Goal: Information Seeking & Learning: Check status

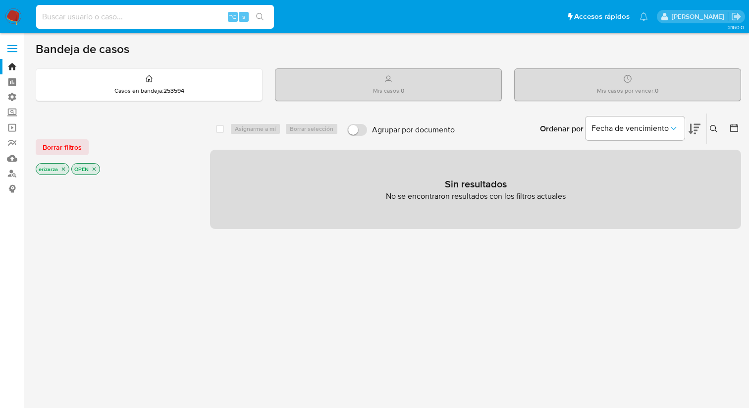
click at [161, 17] on input at bounding box center [155, 16] width 238 height 13
paste input "47633541"
type input "47633541"
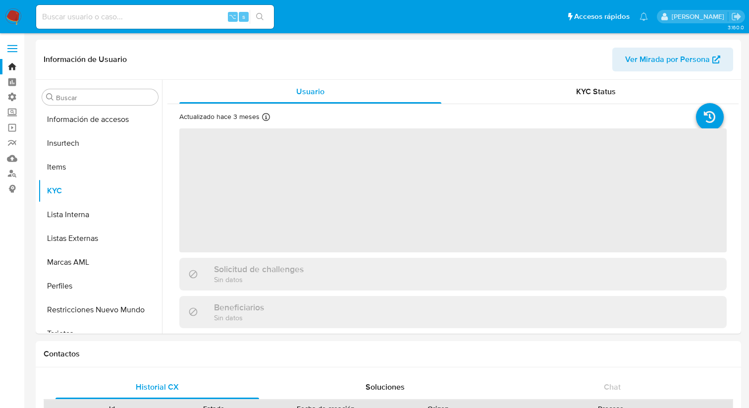
scroll to position [419, 0]
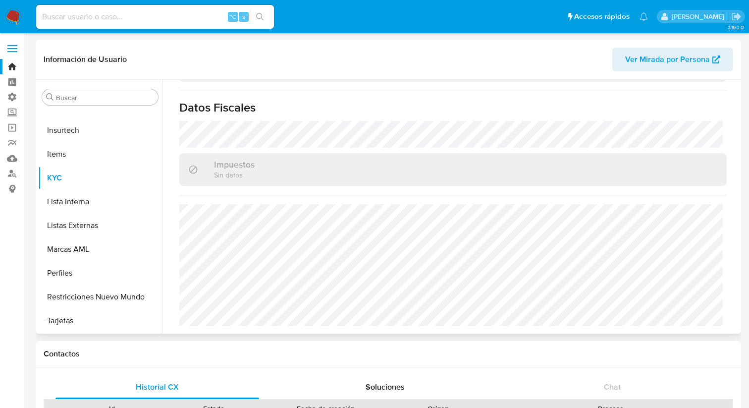
select select "10"
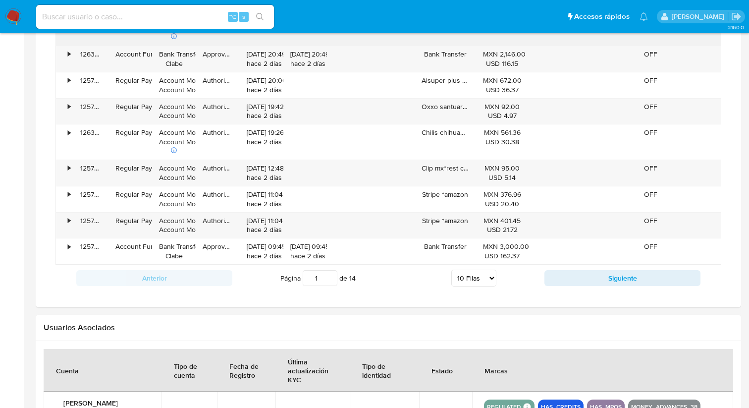
scroll to position [801, 0]
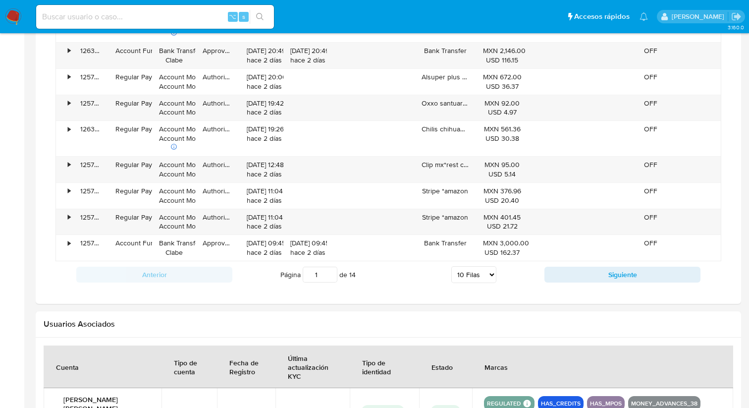
click at [323, 282] on input "1" at bounding box center [320, 275] width 35 height 16
click at [331, 271] on input "2" at bounding box center [320, 275] width 35 height 16
click at [331, 271] on input "3" at bounding box center [320, 275] width 35 height 16
click at [331, 271] on input "4" at bounding box center [320, 275] width 35 height 16
click at [331, 271] on input "5" at bounding box center [320, 275] width 35 height 16
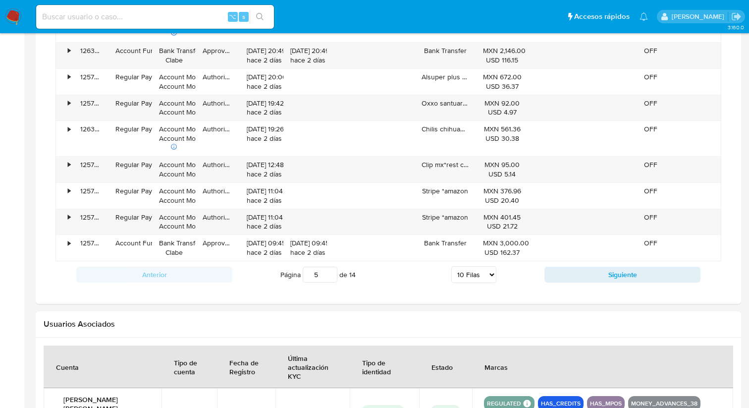
type input "5"
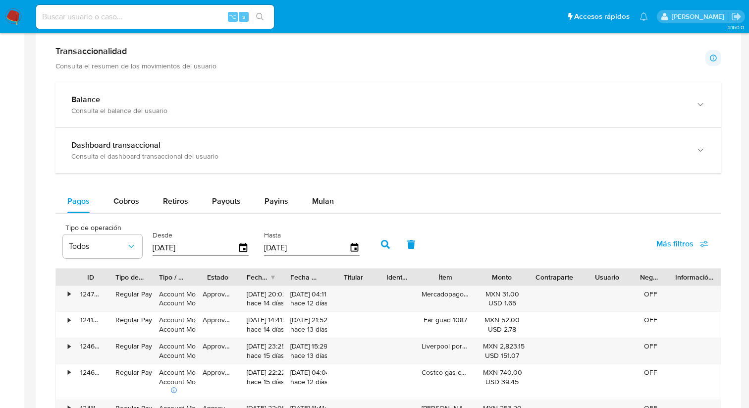
scroll to position [494, 0]
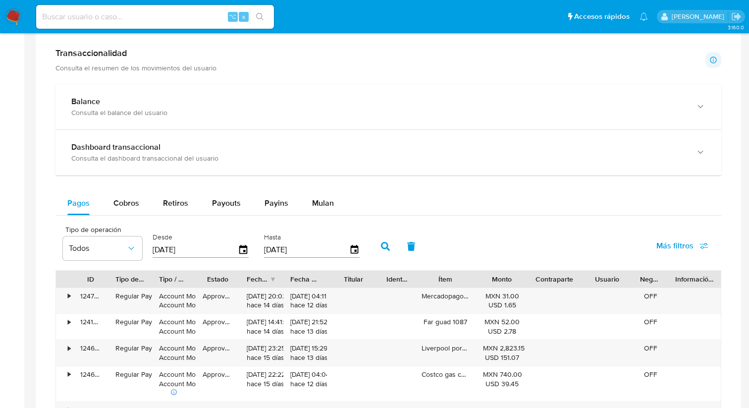
click at [203, 249] on input "[DATE]" at bounding box center [195, 250] width 85 height 16
click at [245, 250] on icon "button" at bounding box center [243, 249] width 17 height 17
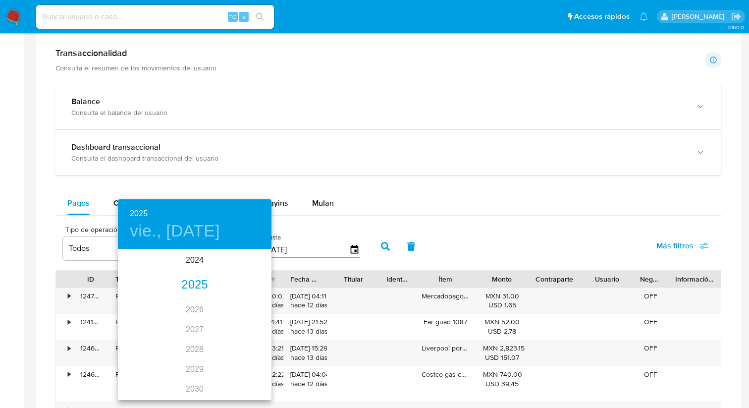
click at [198, 278] on div "2025" at bounding box center [195, 285] width 154 height 20
click at [234, 301] on div "jun." at bounding box center [246, 305] width 51 height 37
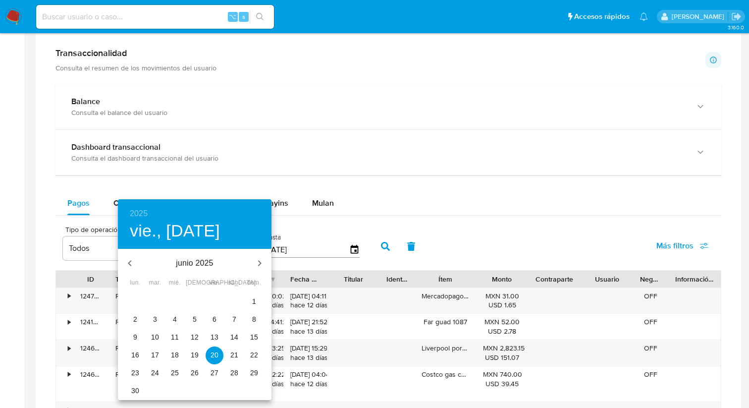
click at [131, 395] on p "30" at bounding box center [135, 391] width 8 height 10
type input "[DATE]"
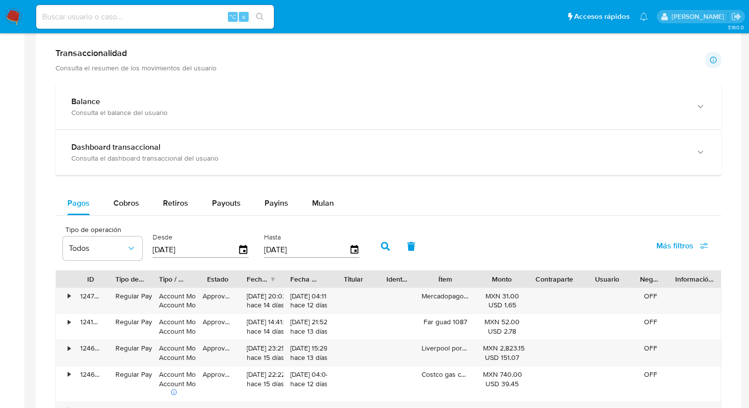
click at [302, 255] on input "[DATE]" at bounding box center [306, 250] width 85 height 16
click at [357, 247] on icon "button" at bounding box center [354, 249] width 17 height 17
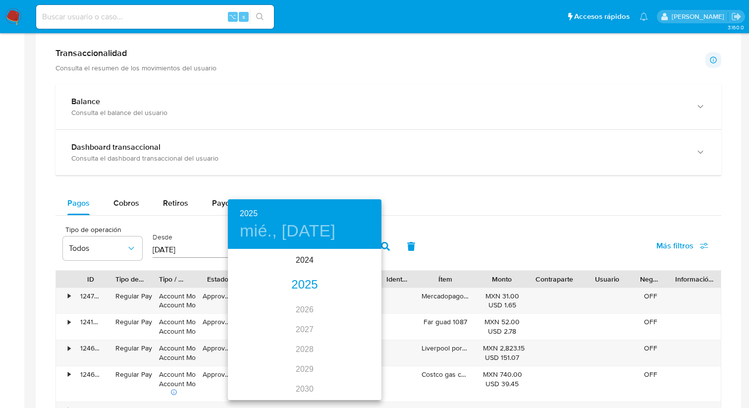
click at [300, 284] on div "2025" at bounding box center [305, 285] width 154 height 20
click at [255, 341] on div "[DATE]." at bounding box center [253, 343] width 51 height 37
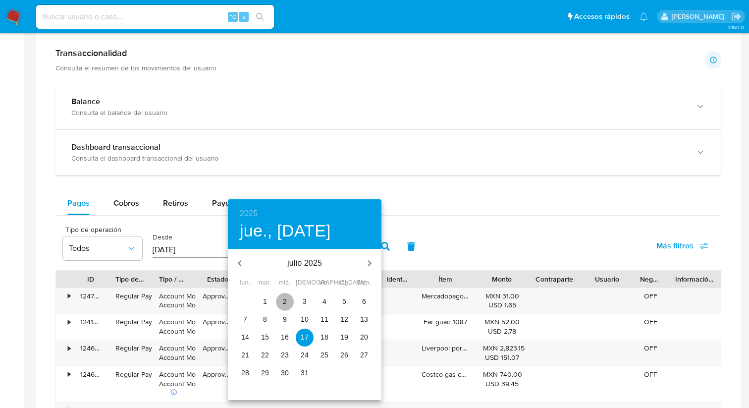
click at [288, 299] on span "2" at bounding box center [285, 301] width 18 height 10
type input "[DATE]"
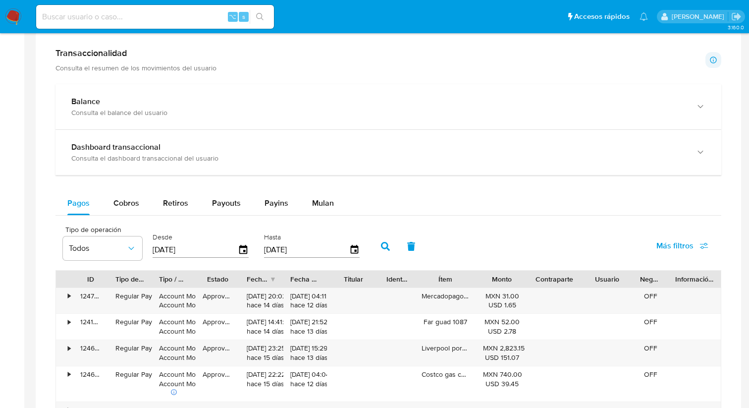
click at [381, 253] on button "button" at bounding box center [386, 246] width 26 height 24
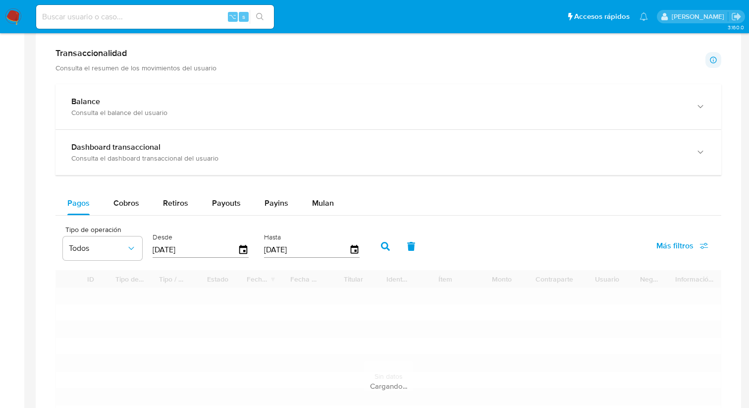
type input "1"
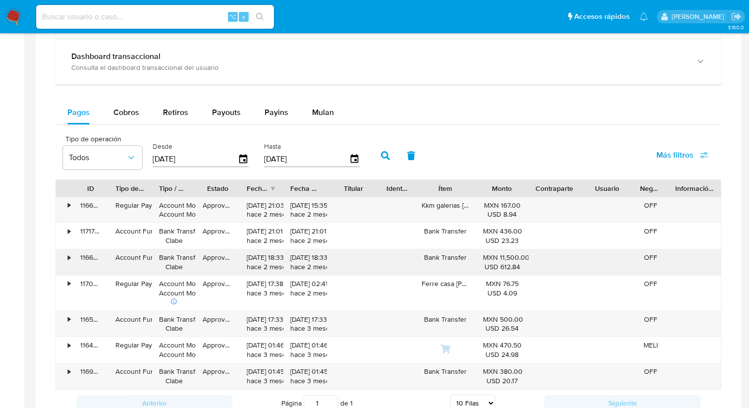
scroll to position [577, 0]
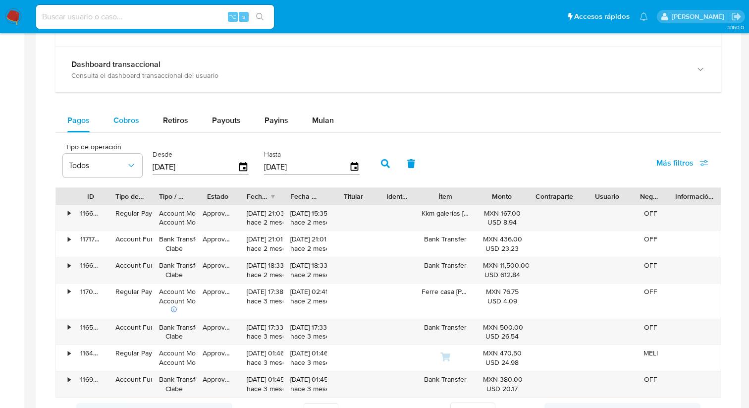
click at [136, 122] on span "Cobros" at bounding box center [126, 119] width 26 height 11
select select "10"
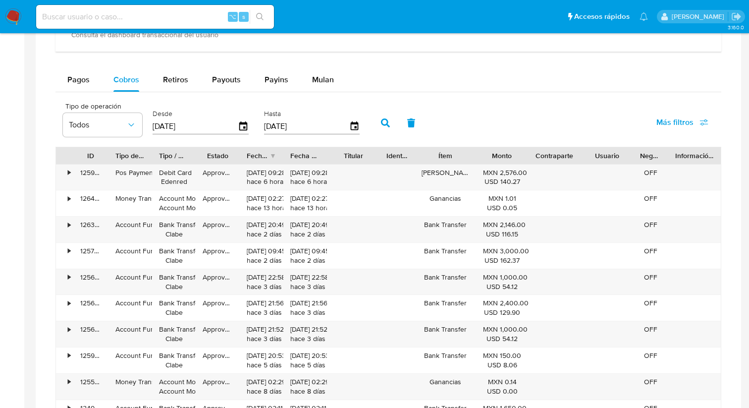
scroll to position [621, 0]
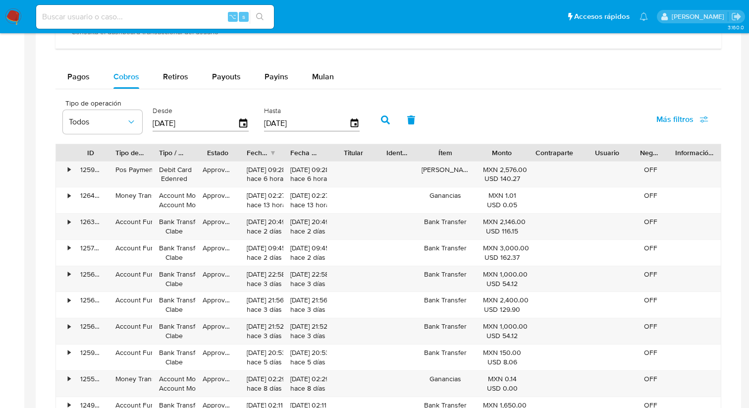
click at [229, 124] on input "[DATE]" at bounding box center [195, 123] width 85 height 16
click at [247, 123] on icon "button" at bounding box center [243, 123] width 17 height 17
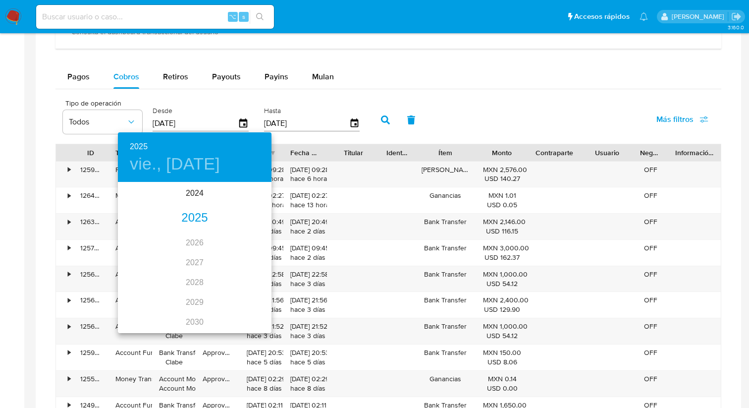
click at [195, 214] on div "2025" at bounding box center [195, 218] width 154 height 20
click at [251, 237] on div "jun." at bounding box center [246, 239] width 51 height 37
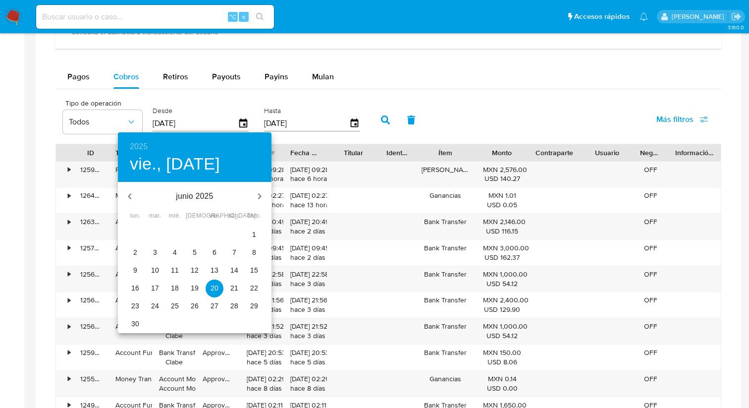
click at [137, 323] on p "30" at bounding box center [135, 324] width 8 height 10
type input "[DATE]"
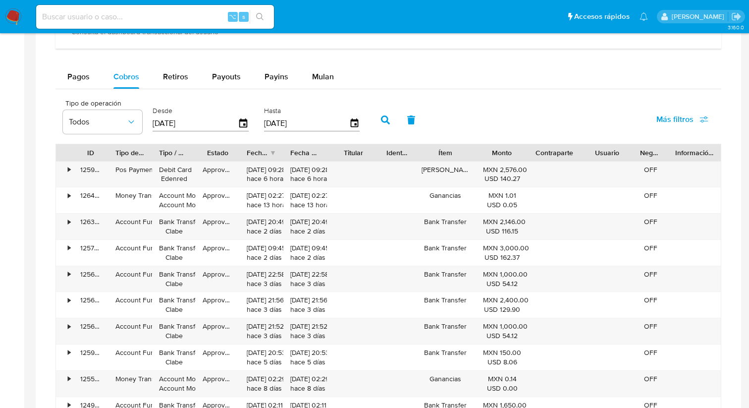
click at [291, 118] on input "[DATE]" at bounding box center [306, 123] width 85 height 16
click at [353, 129] on icon "button" at bounding box center [354, 123] width 17 height 17
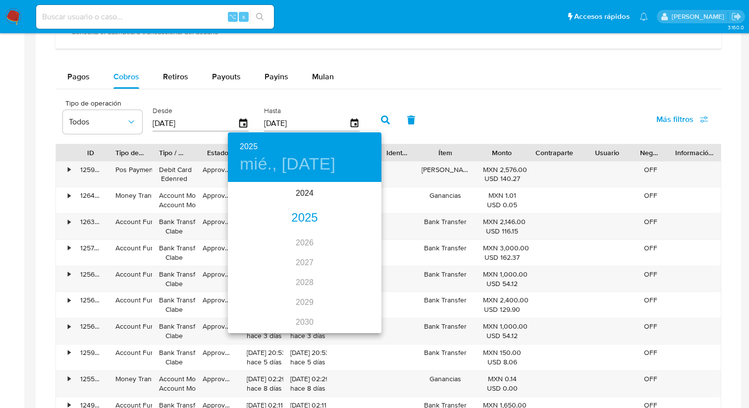
click at [307, 220] on div "2025" at bounding box center [305, 218] width 154 height 20
click at [247, 282] on div "[DATE]." at bounding box center [253, 276] width 51 height 37
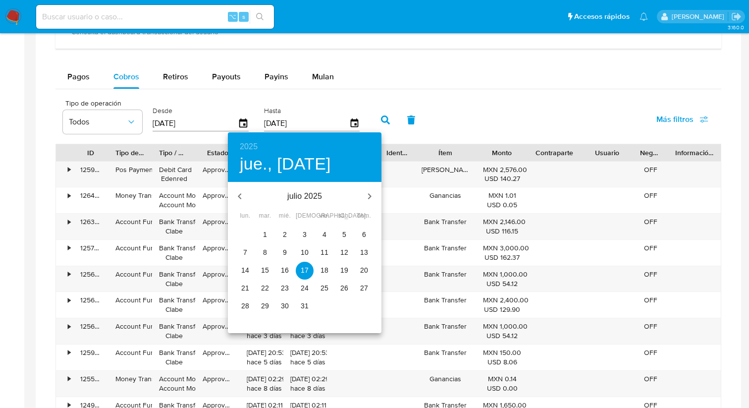
click at [287, 233] on span "2" at bounding box center [285, 234] width 18 height 10
type input "[DATE]"
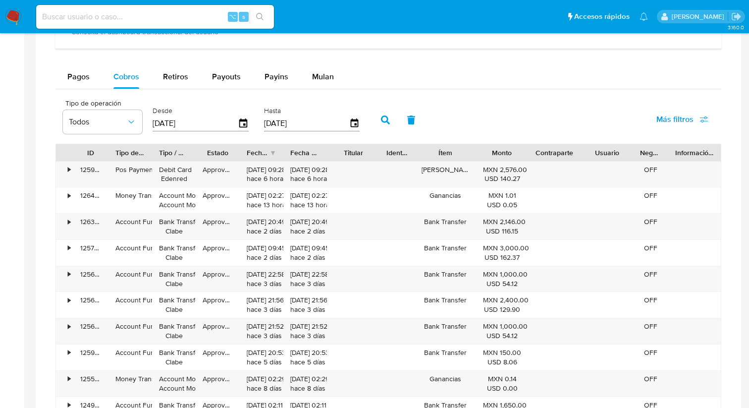
click at [386, 122] on icon "button" at bounding box center [385, 119] width 9 height 9
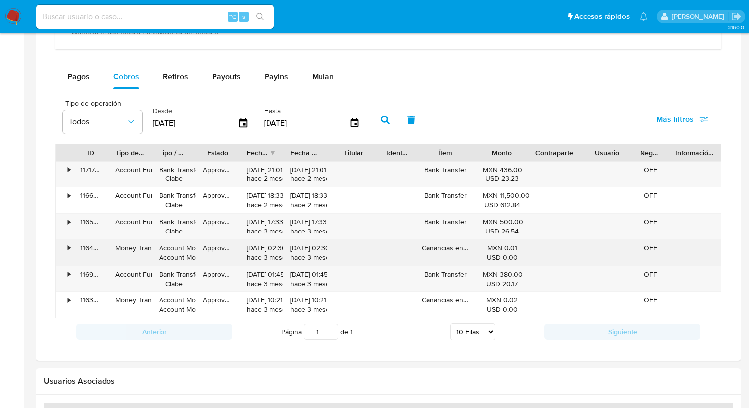
click at [68, 249] on div "•" at bounding box center [69, 247] width 2 height 9
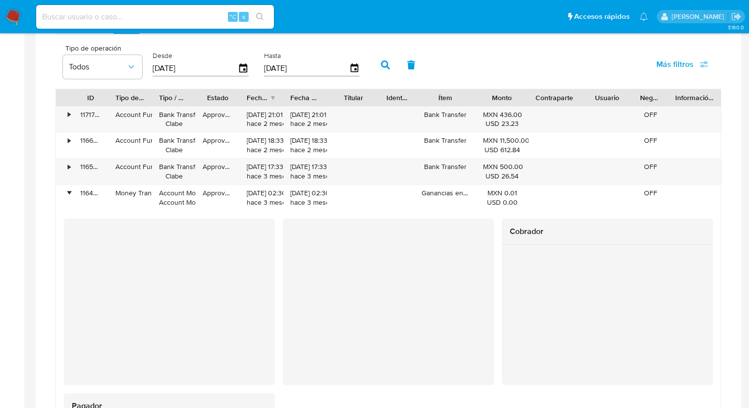
scroll to position [674, 0]
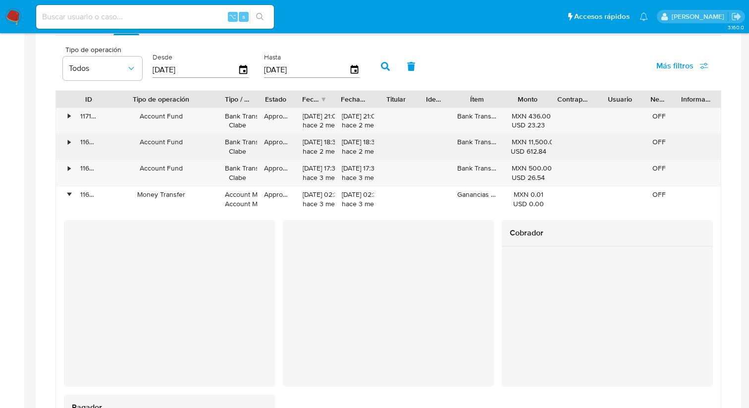
drag, startPoint x: 153, startPoint y: 101, endPoint x: 192, endPoint y: 143, distance: 57.9
click at [193, 143] on div "ID Tipo de operación Tipo / Método Estado Fecha de creación Fecha de aprobación…" at bounding box center [389, 332] width 666 height 484
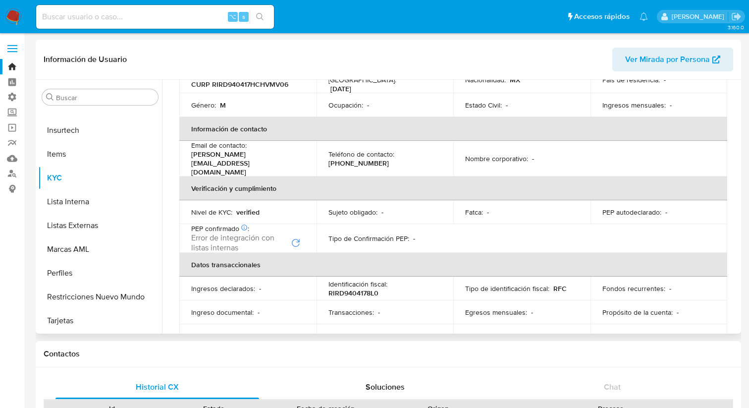
scroll to position [0, 0]
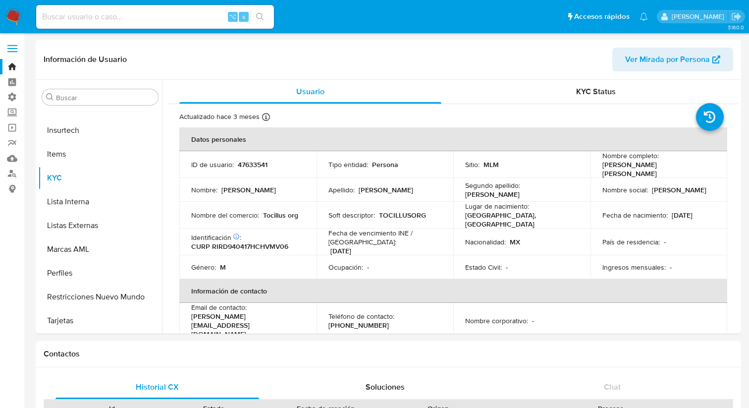
click at [154, 14] on input at bounding box center [155, 16] width 238 height 13
paste input "1739794"
type input "1739794"
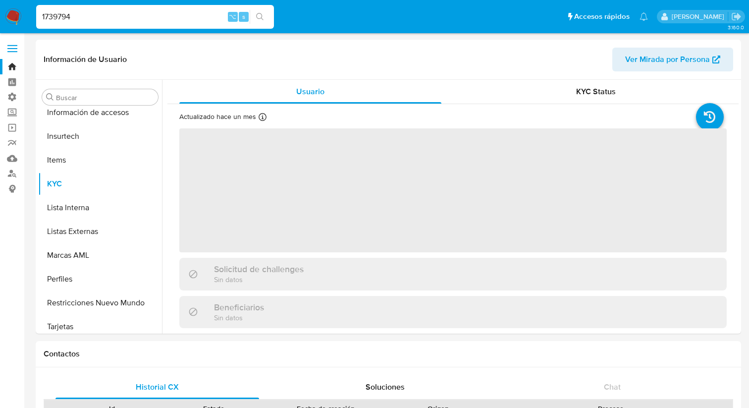
scroll to position [419, 0]
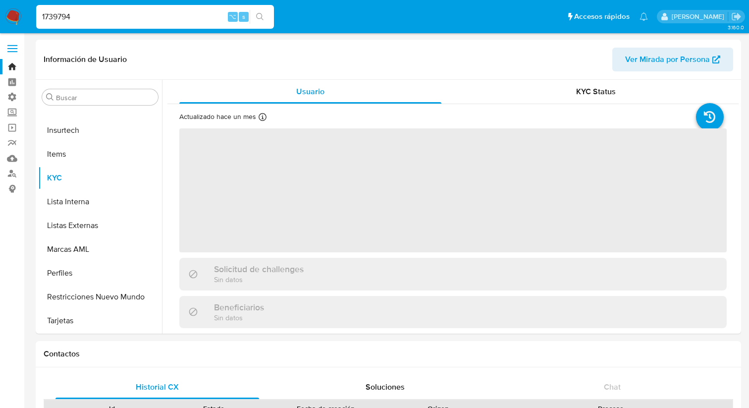
select select "10"
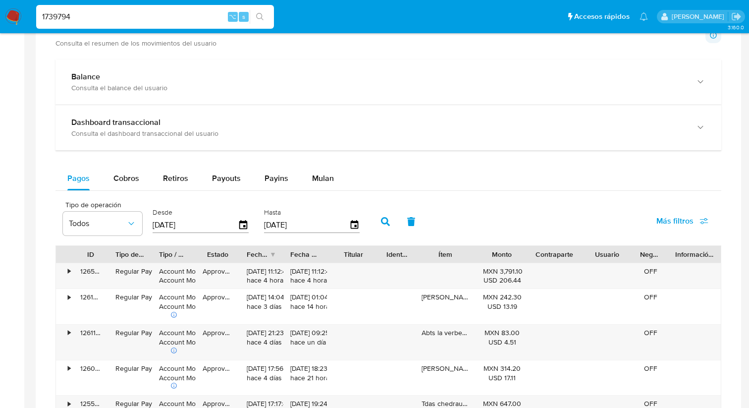
scroll to position [513, 0]
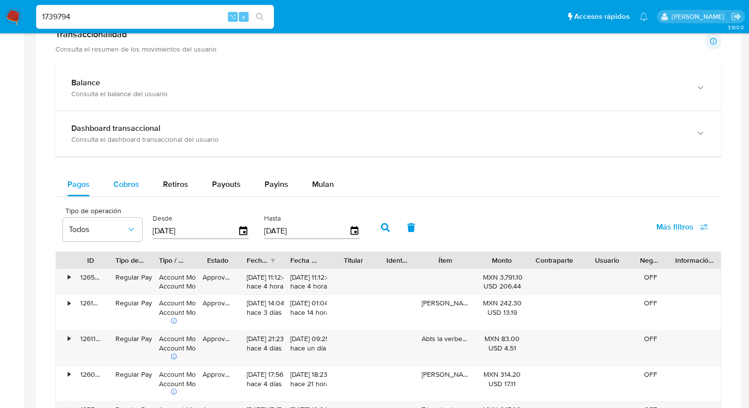
click at [125, 185] on span "Cobros" at bounding box center [126, 183] width 26 height 11
select select "10"
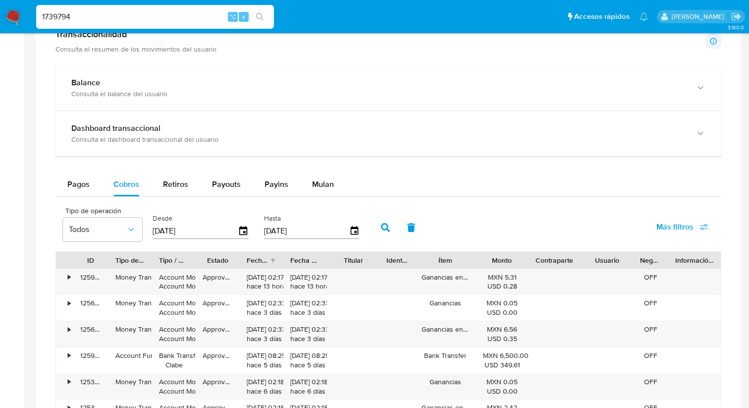
click at [251, 231] on div "Desde [DATE]" at bounding box center [202, 227] width 104 height 40
click at [238, 231] on icon "button" at bounding box center [243, 231] width 17 height 17
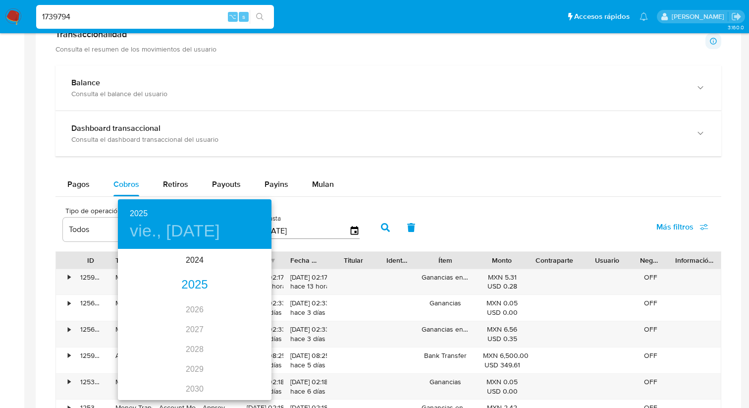
click at [195, 288] on div "2025" at bounding box center [195, 285] width 154 height 20
click at [237, 305] on div "jun." at bounding box center [246, 305] width 51 height 37
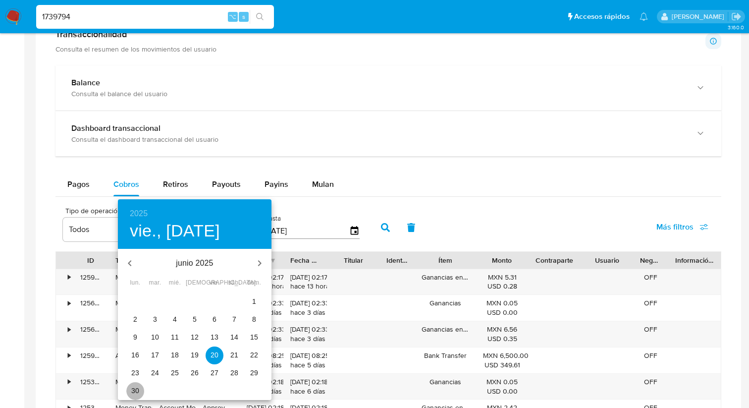
click at [128, 395] on span "30" at bounding box center [135, 391] width 18 height 10
type input "[DATE]"
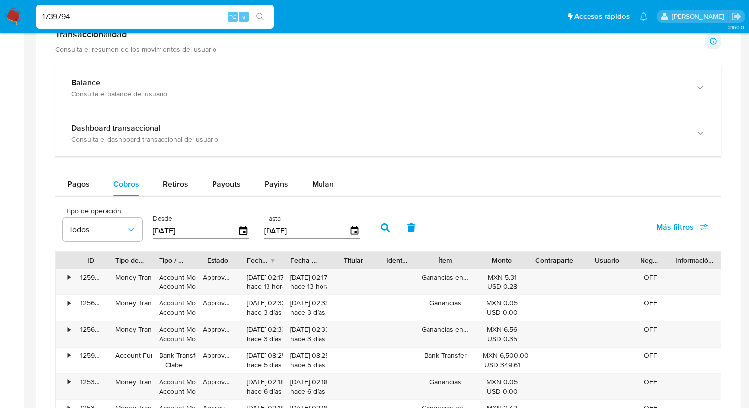
click at [276, 229] on input "[DATE]" at bounding box center [306, 231] width 85 height 16
click at [353, 230] on icon "button" at bounding box center [354, 231] width 17 height 17
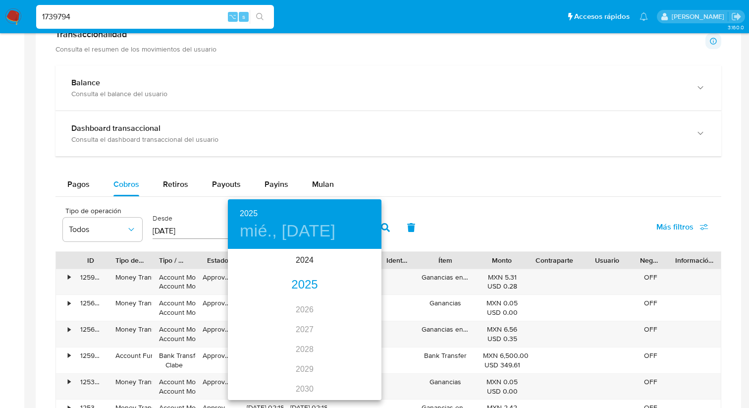
click at [306, 292] on div "2025" at bounding box center [305, 285] width 154 height 20
click at [251, 340] on div "[DATE]." at bounding box center [253, 343] width 51 height 37
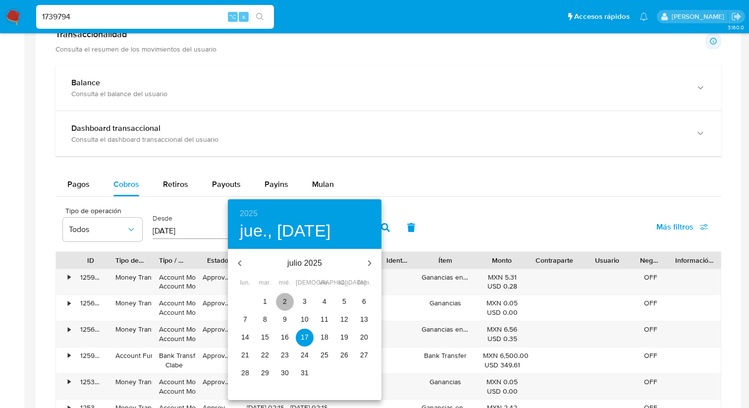
click at [285, 301] on p "2" at bounding box center [285, 301] width 4 height 10
type input "[DATE]"
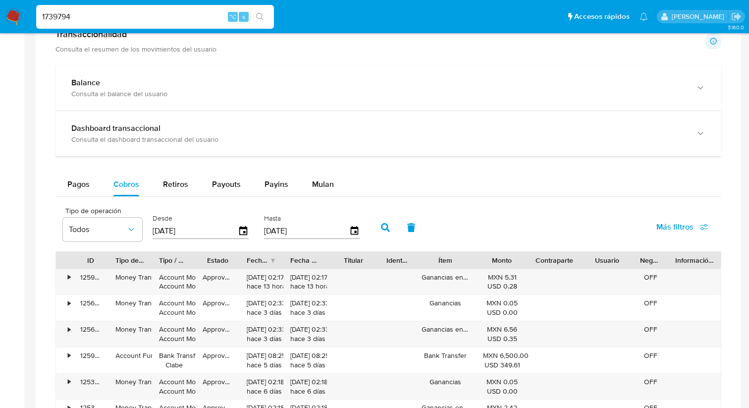
click at [378, 235] on button "button" at bounding box center [386, 228] width 26 height 24
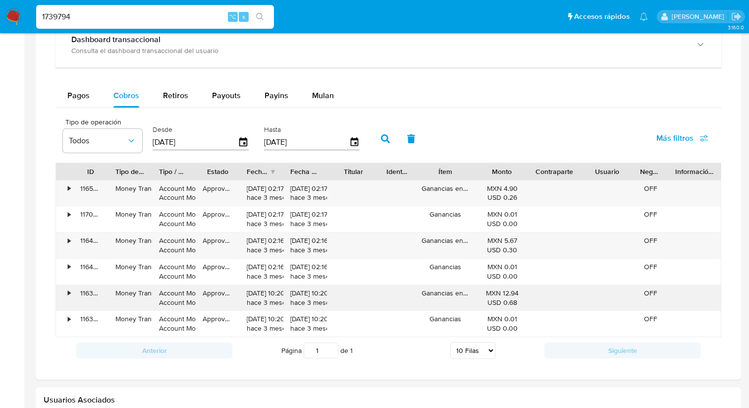
scroll to position [606, 0]
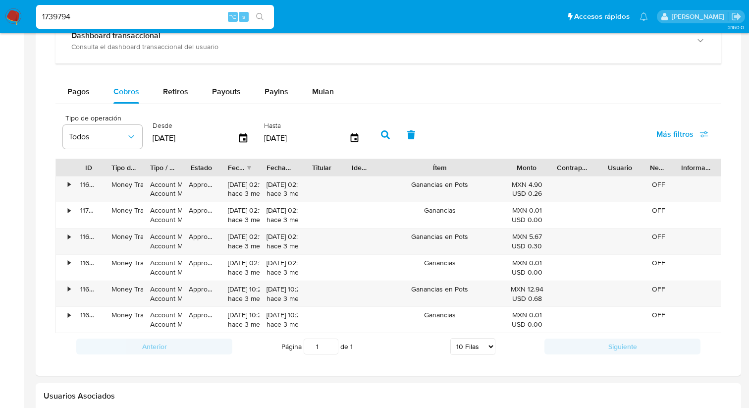
drag, startPoint x: 478, startPoint y: 173, endPoint x: 544, endPoint y: 175, distance: 66.4
click at [544, 175] on div "ID Tipo de operación Tipo / Método Estado Fecha de creación Fecha de aprobación…" at bounding box center [388, 167] width 665 height 17
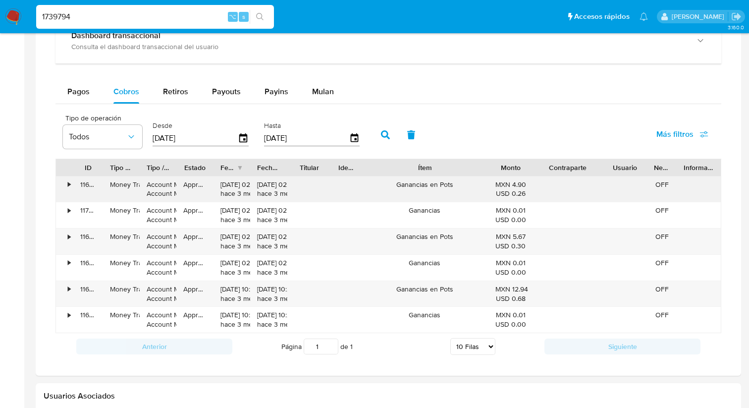
click at [620, 179] on div "ID Tipo de operación Tipo / Método Estado Fecha de creación Fecha de aprobación…" at bounding box center [389, 246] width 666 height 175
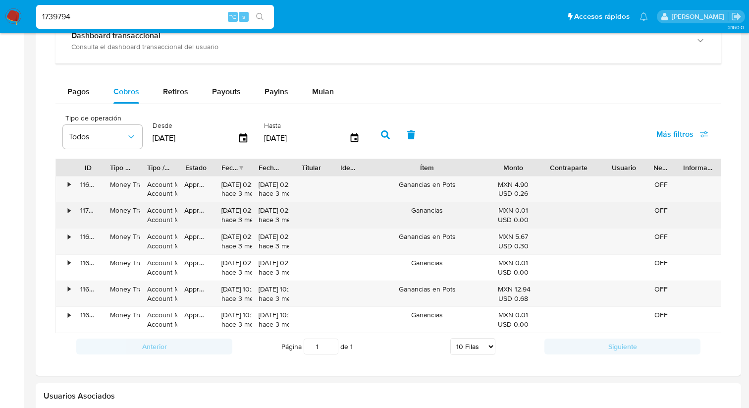
click at [64, 215] on div "•" at bounding box center [64, 215] width 17 height 26
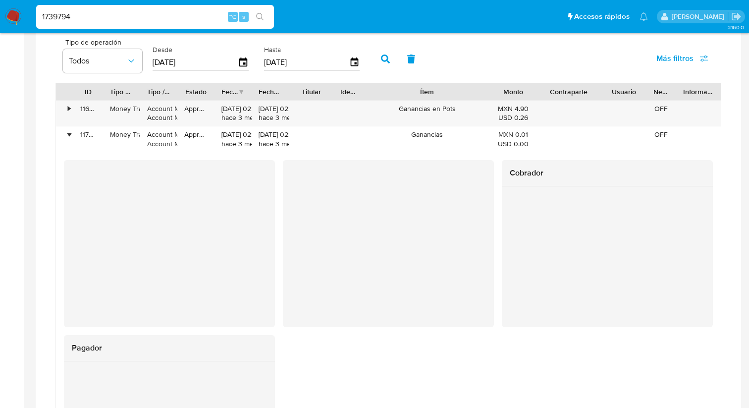
scroll to position [684, 0]
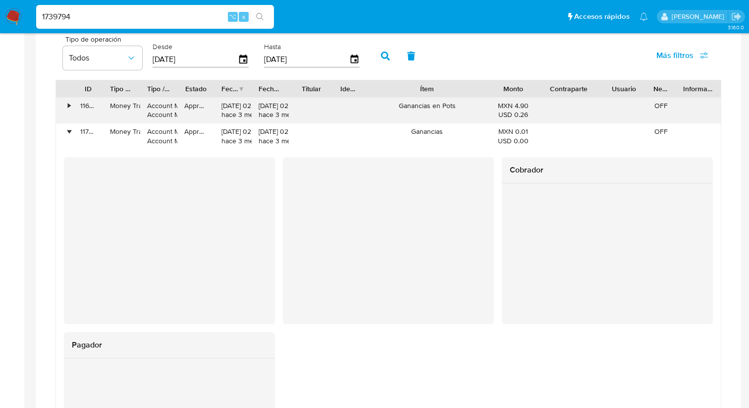
click at [69, 106] on div "•" at bounding box center [69, 105] width 2 height 9
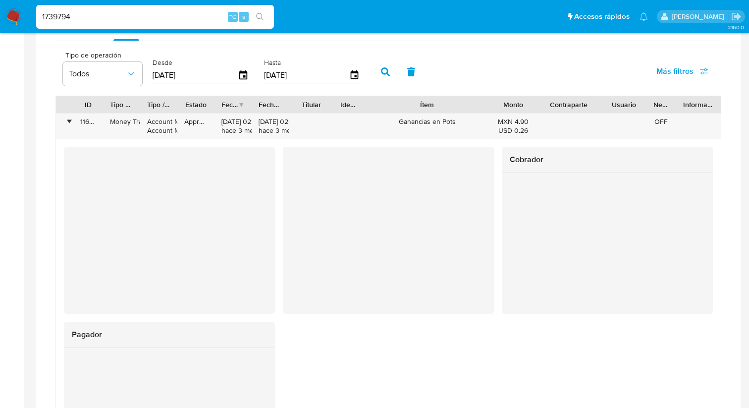
scroll to position [622, 0]
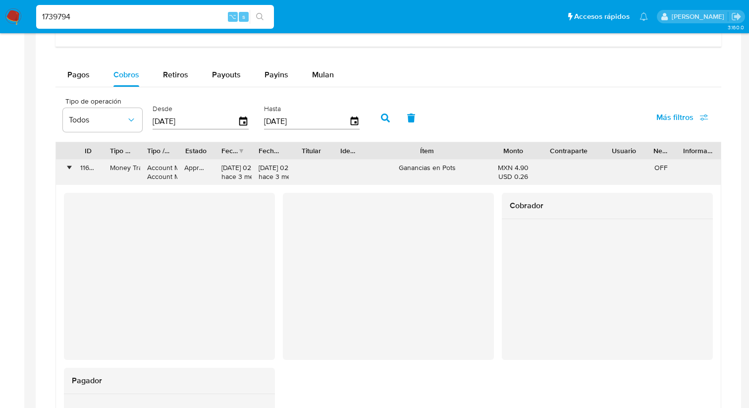
click at [72, 174] on div "•" at bounding box center [64, 173] width 17 height 26
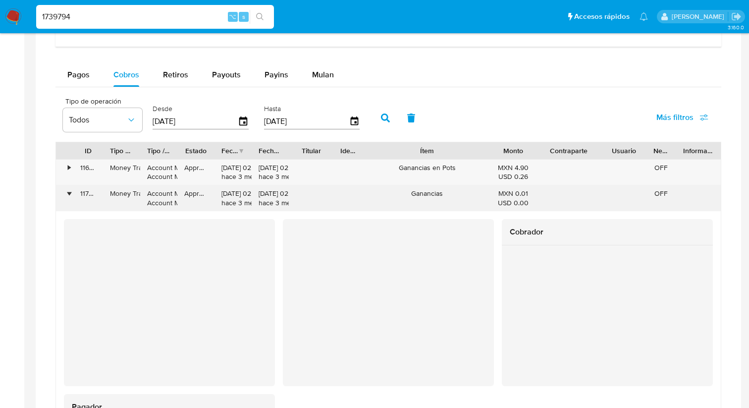
click at [72, 194] on div "•" at bounding box center [64, 198] width 17 height 26
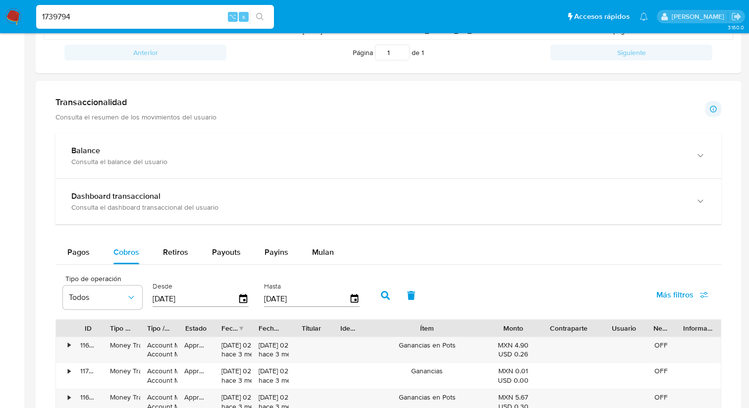
scroll to position [429, 0]
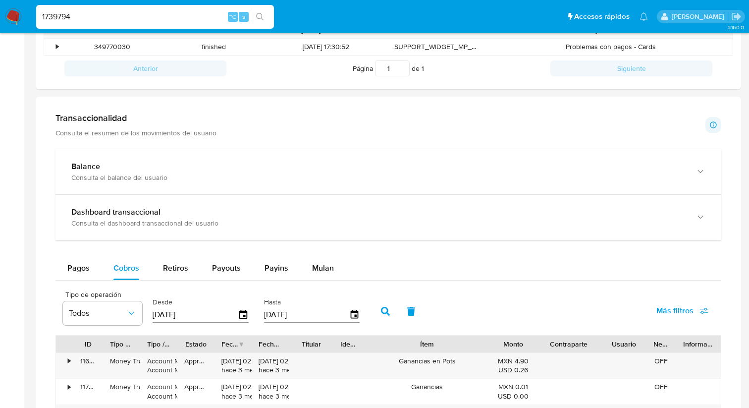
drag, startPoint x: 180, startPoint y: 20, endPoint x: 28, endPoint y: 15, distance: 151.7
click at [28, 15] on nav "Pausado Ver notificaciones 1739794 ⌥ s Accesos rápidos Presiona las siguientes …" at bounding box center [374, 16] width 749 height 33
paste input "254419645"
type input "254419645"
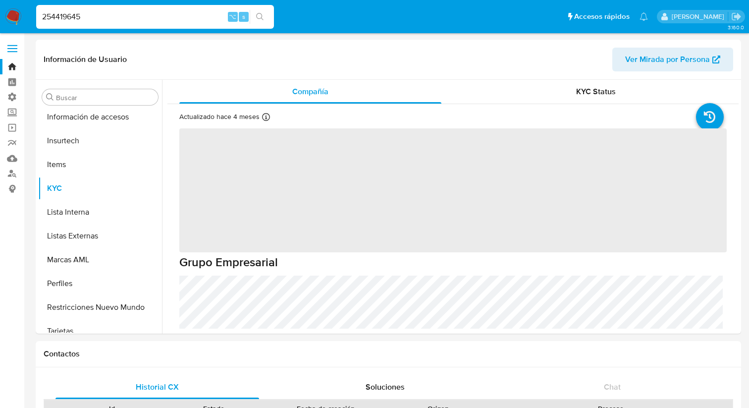
scroll to position [419, 0]
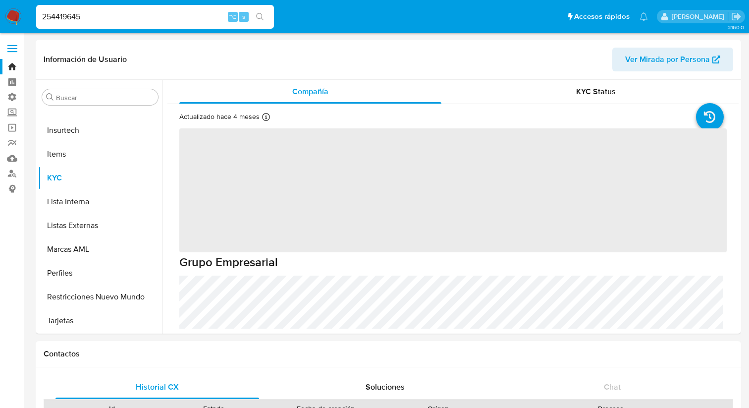
select select "10"
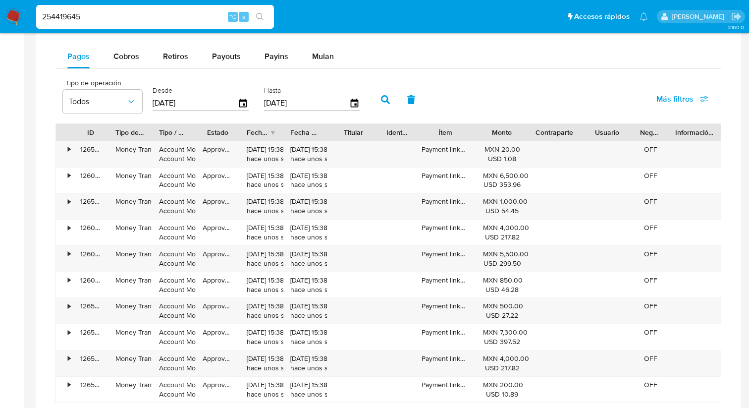
scroll to position [0, 0]
drag, startPoint x: 95, startPoint y: 20, endPoint x: 16, endPoint y: 3, distance: 80.5
click at [18, 3] on nav "Pausado Ver notificaciones 254419645 ⌥ s Accesos rápidos Presiona las siguiente…" at bounding box center [374, 16] width 749 height 33
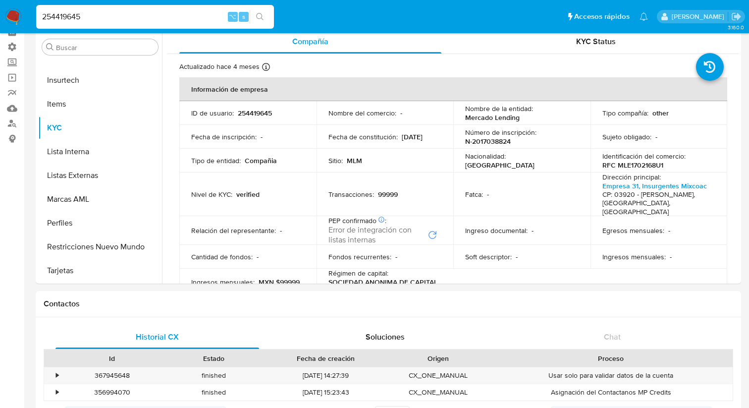
scroll to position [49, 0]
click at [107, 20] on input "254419645" at bounding box center [155, 16] width 238 height 13
drag, startPoint x: 107, startPoint y: 20, endPoint x: 35, endPoint y: 8, distance: 73.3
click at [36, 8] on div "254419645 ⌥ s" at bounding box center [155, 17] width 238 height 24
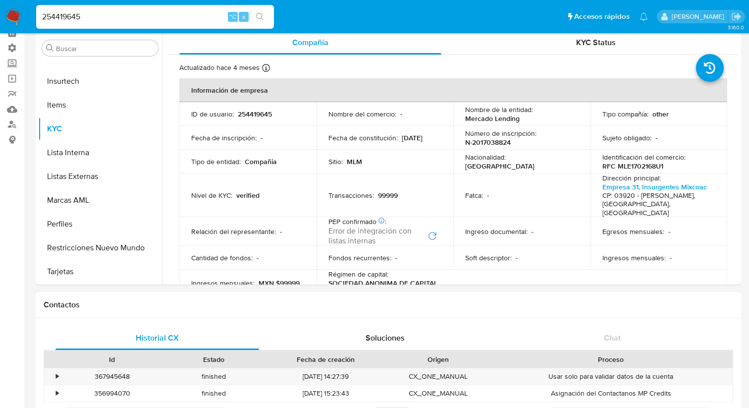
paste input "7770"
type input "254417770"
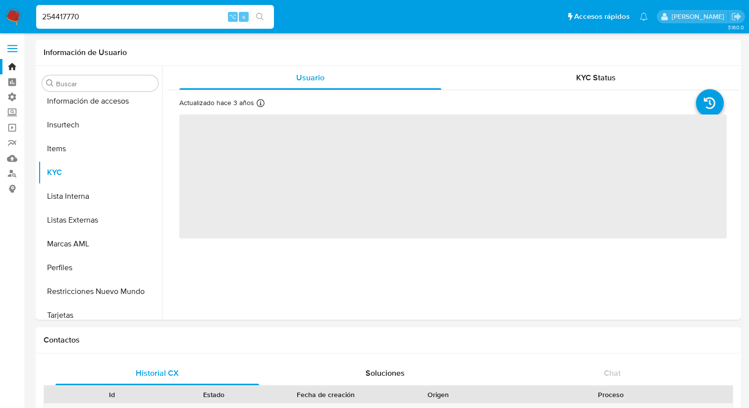
scroll to position [419, 0]
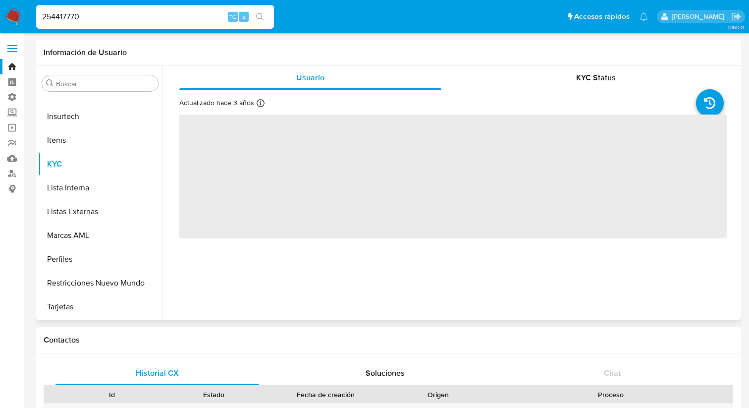
select select "10"
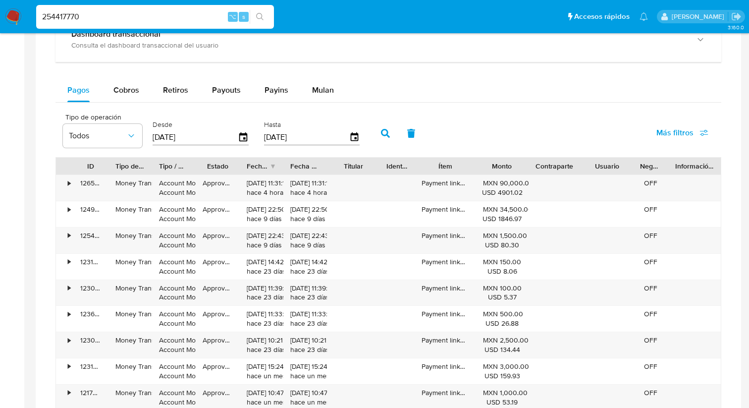
scroll to position [611, 0]
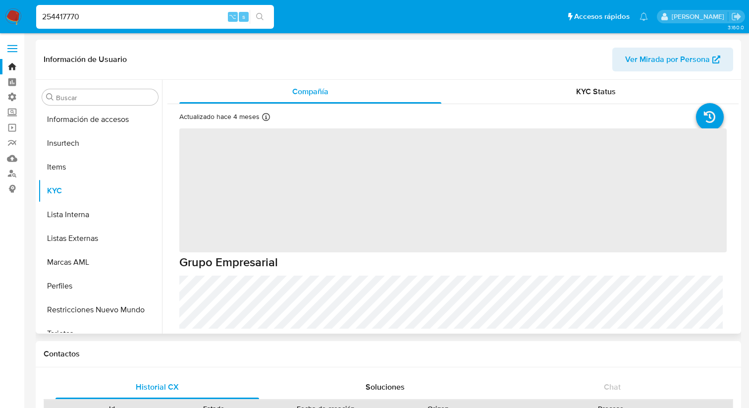
scroll to position [419, 0]
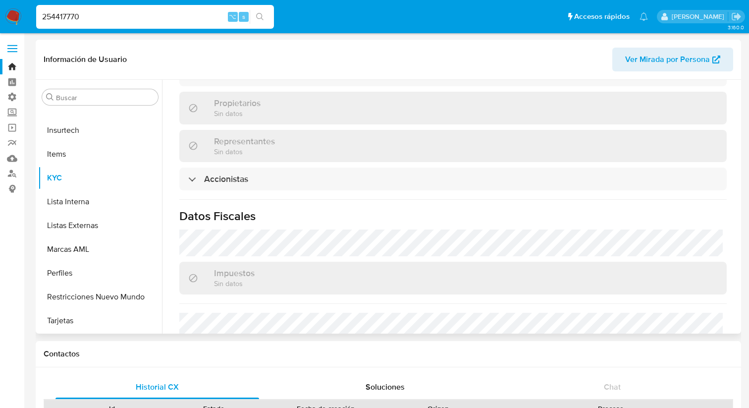
select select "10"
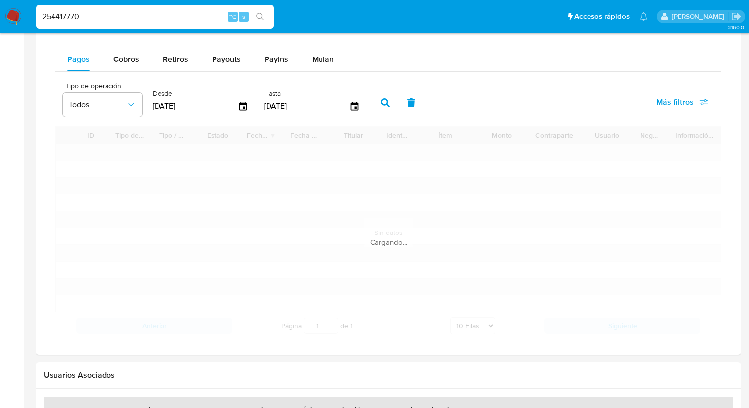
scroll to position [611, 0]
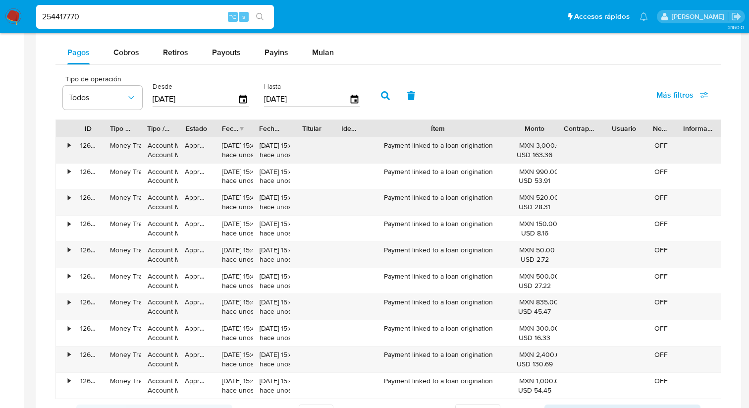
drag, startPoint x: 468, startPoint y: 135, endPoint x: 555, endPoint y: 139, distance: 86.8
click at [555, 139] on div "ID Tipo de operación Tipo / Método Estado Fecha de creación Fecha de aprobación…" at bounding box center [389, 259] width 666 height 280
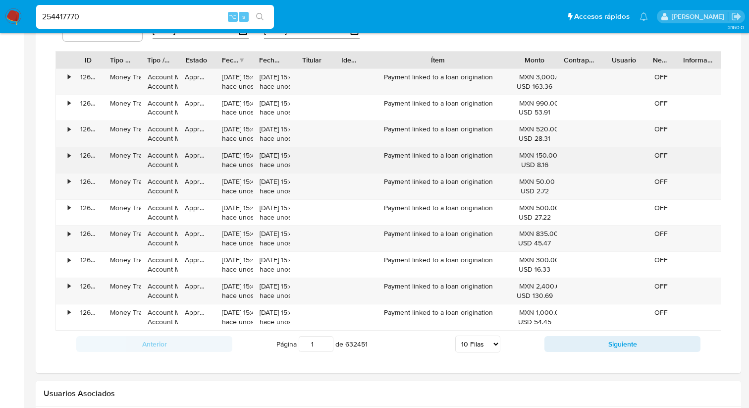
scroll to position [640, 0]
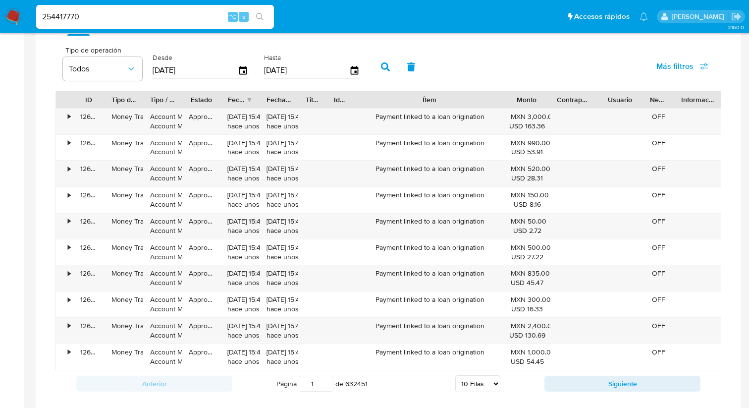
drag, startPoint x: 369, startPoint y: 99, endPoint x: 366, endPoint y: 107, distance: 8.9
click at [366, 107] on div "ID Tipo de operación Tipo / Método Estado Fecha de creación Fecha de aprobación…" at bounding box center [388, 99] width 665 height 17
click at [589, 106] on div at bounding box center [595, 99] width 18 height 17
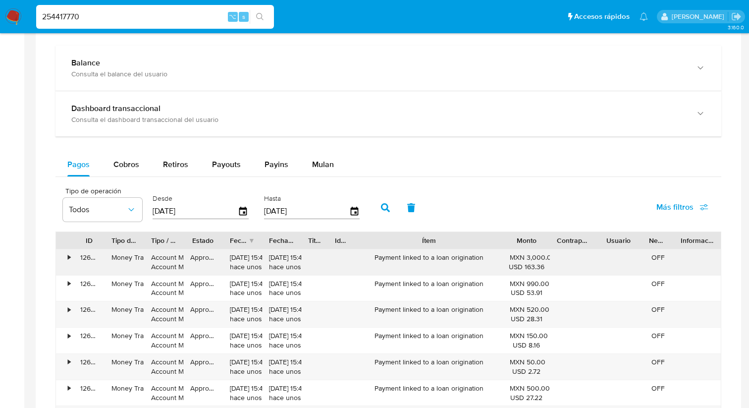
scroll to position [499, 0]
click at [109, 170] on button "Cobros" at bounding box center [127, 165] width 50 height 24
select select "10"
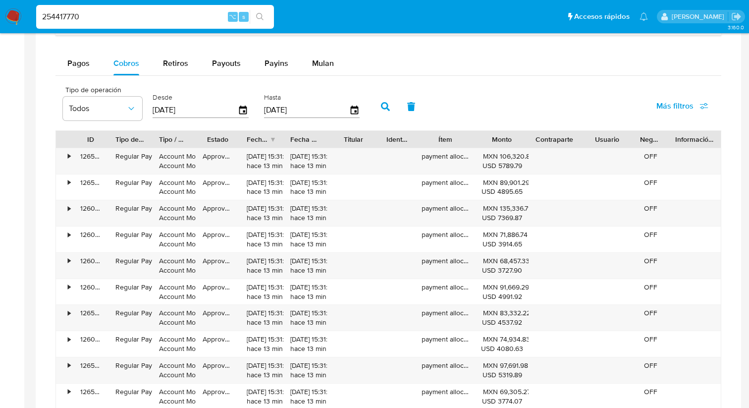
scroll to position [599, 0]
drag, startPoint x: 476, startPoint y: 143, endPoint x: 478, endPoint y: 152, distance: 9.6
click at [475, 152] on div "ID Tipo de operación Tipo / Método Estado Fecha de creación Fecha de aprobación…" at bounding box center [389, 271] width 666 height 280
click at [179, 65] on span "Retiros" at bounding box center [175, 63] width 25 height 11
select select "10"
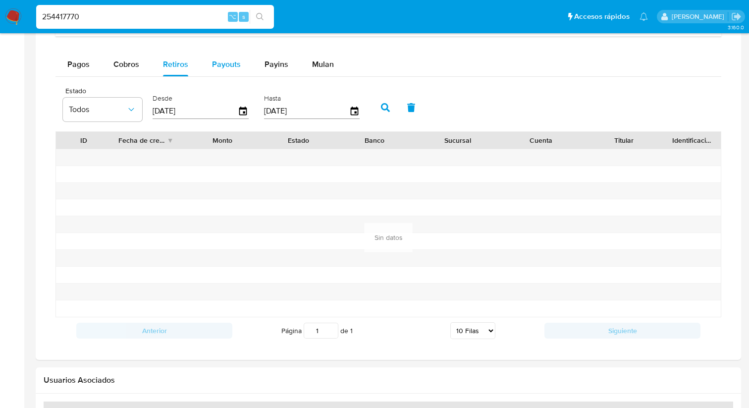
click at [236, 64] on span "Payouts" at bounding box center [226, 63] width 29 height 11
select select "10"
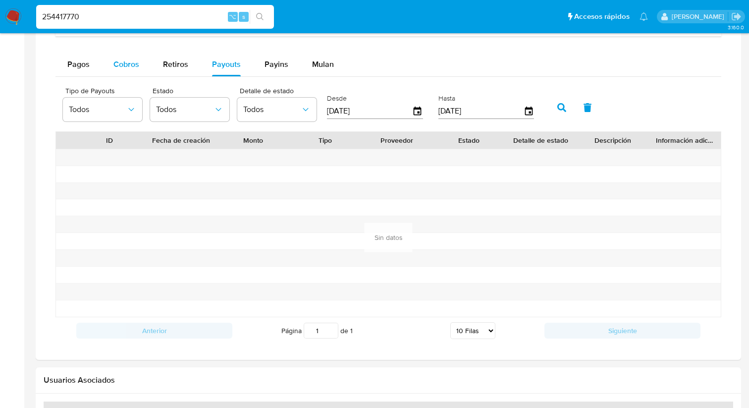
click at [135, 60] on span "Cobros" at bounding box center [126, 63] width 26 height 11
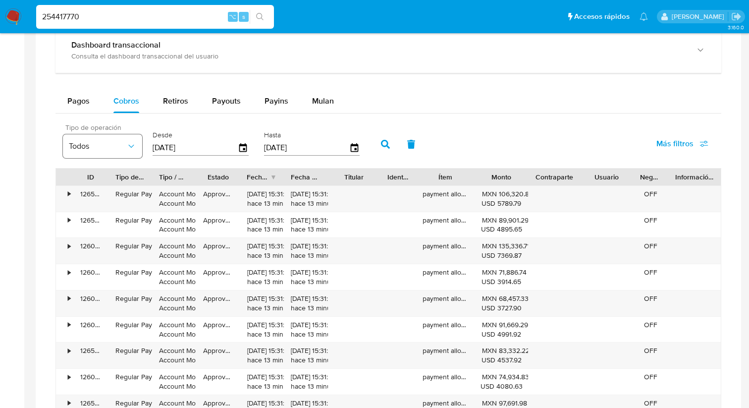
scroll to position [545, 0]
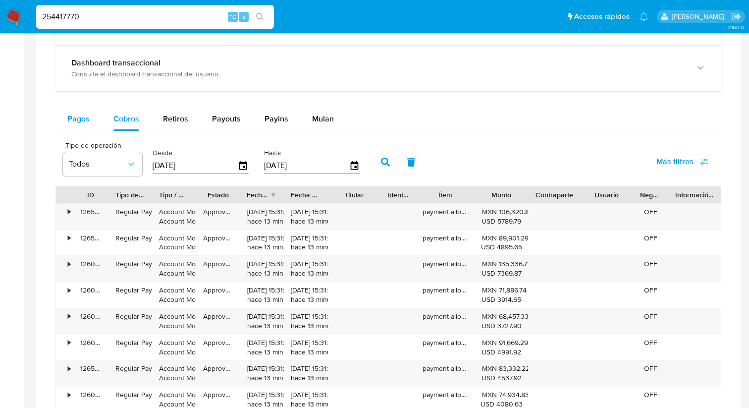
click at [80, 119] on span "Pagos" at bounding box center [78, 118] width 22 height 11
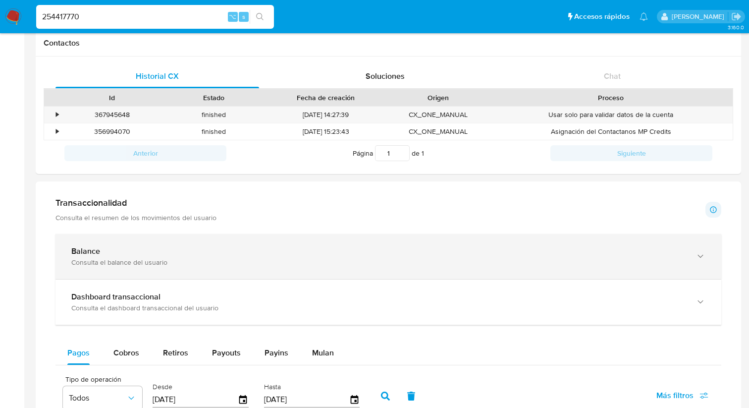
scroll to position [312, 0]
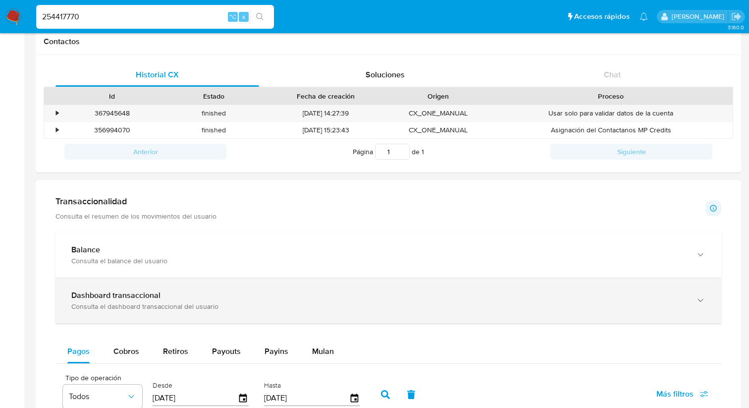
click at [105, 316] on div "Dashboard transaccional Consulta el dashboard transaccional del usuario" at bounding box center [389, 300] width 666 height 45
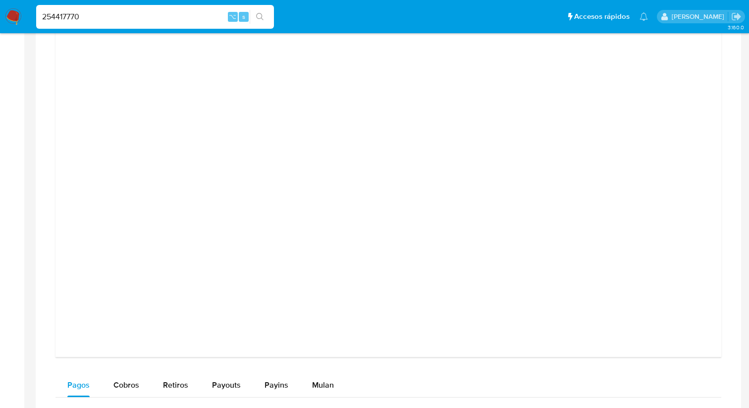
scroll to position [745, 0]
click at [138, 16] on input "254417770" at bounding box center [155, 16] width 238 height 13
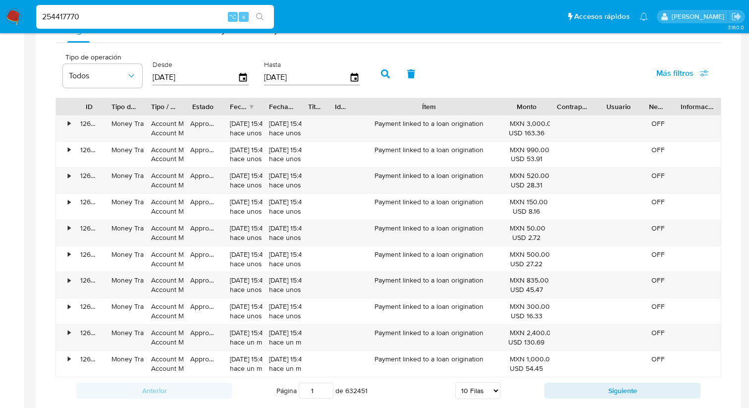
scroll to position [1094, 0]
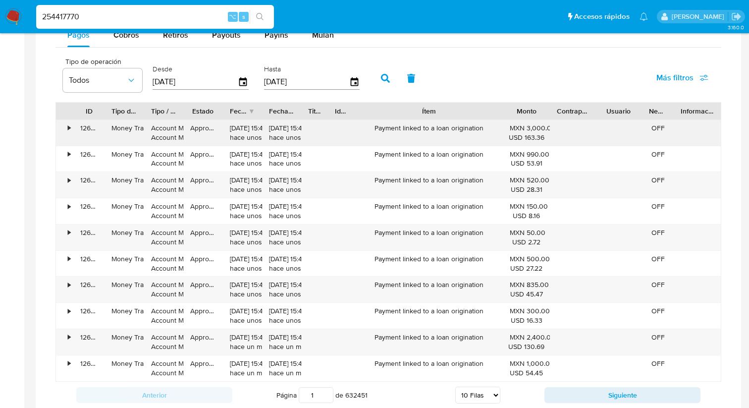
click at [71, 140] on div "•" at bounding box center [64, 133] width 17 height 26
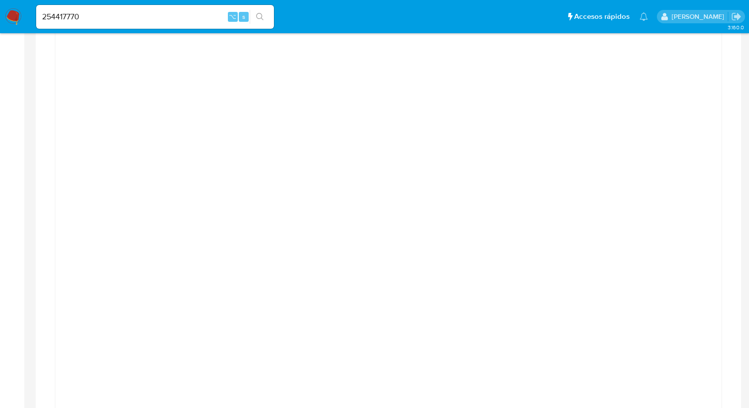
scroll to position [587, 0]
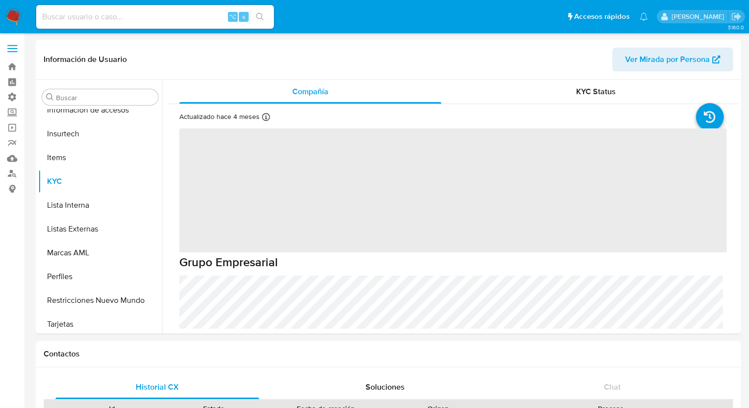
scroll to position [419, 0]
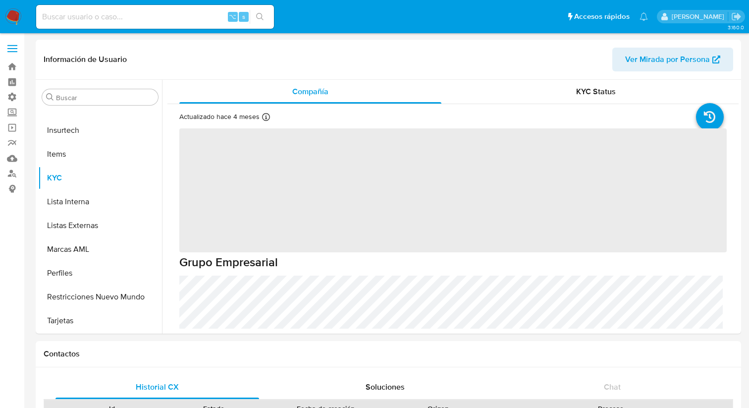
select select "10"
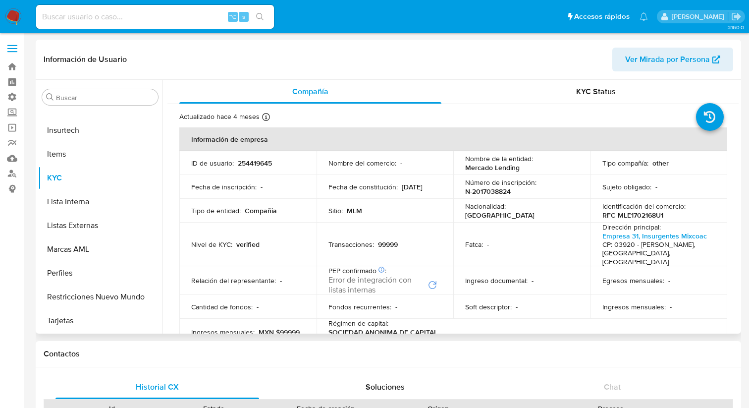
scroll to position [6, 0]
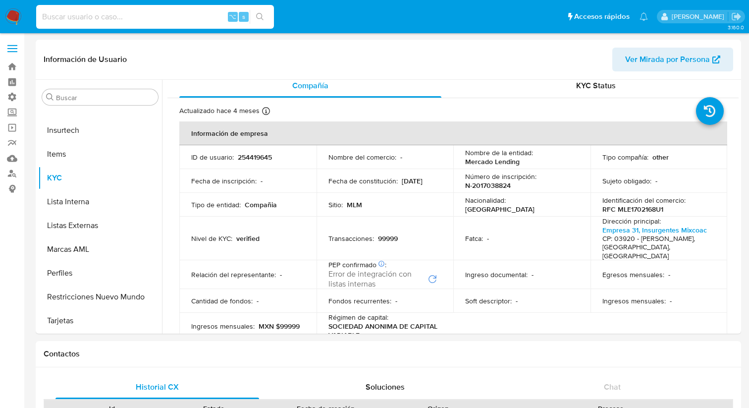
click at [169, 16] on input at bounding box center [155, 16] width 238 height 13
paste input "2209303952"
type input "2209303952"
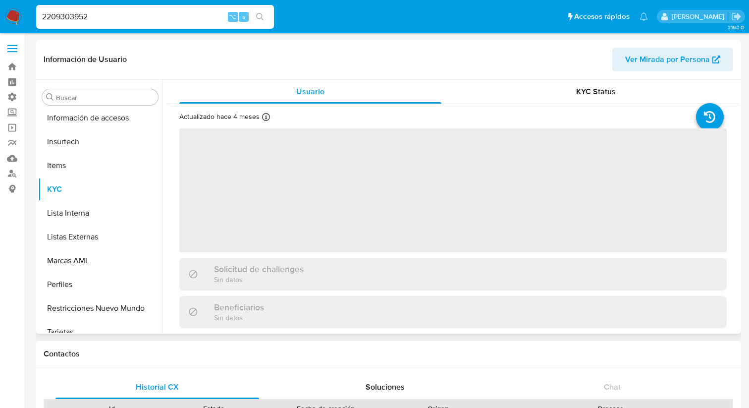
scroll to position [419, 0]
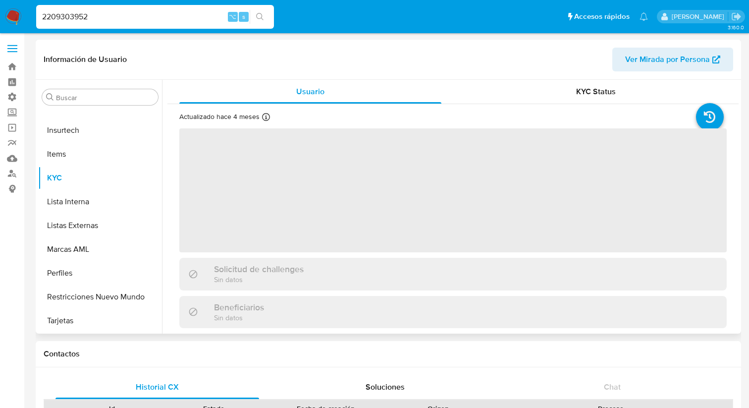
select select "10"
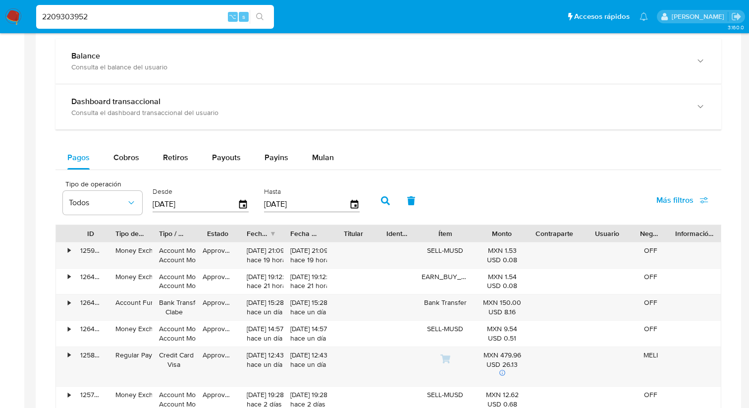
scroll to position [504, 0]
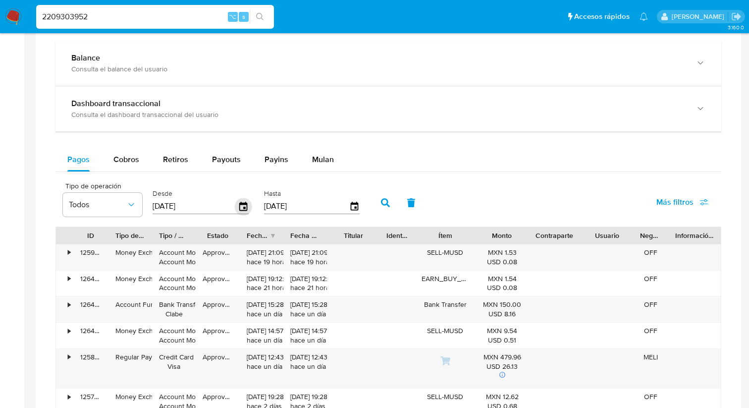
click at [244, 208] on icon "button" at bounding box center [243, 206] width 17 height 17
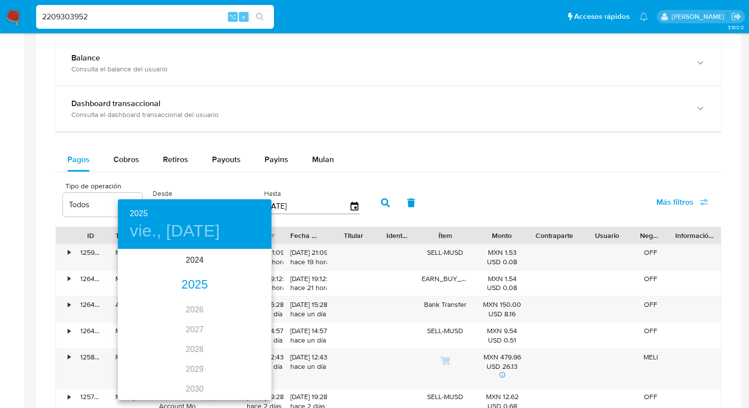
click at [192, 287] on div "2025" at bounding box center [195, 285] width 154 height 20
click at [243, 308] on div "jun." at bounding box center [246, 305] width 51 height 37
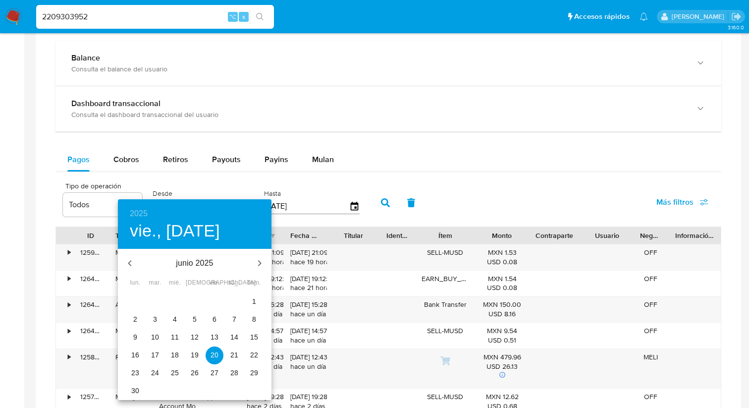
click at [135, 388] on p "30" at bounding box center [135, 391] width 8 height 10
type input "[DATE]"
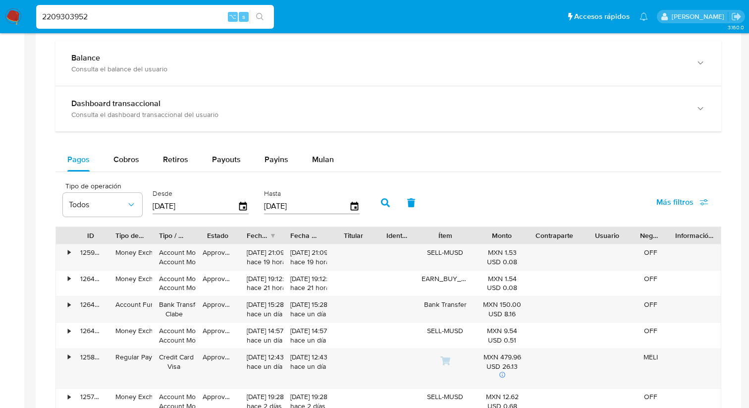
click at [317, 206] on input "[DATE]" at bounding box center [306, 206] width 85 height 16
click at [345, 208] on input "[DATE]" at bounding box center [306, 206] width 85 height 16
click at [349, 208] on icon "button" at bounding box center [354, 206] width 17 height 17
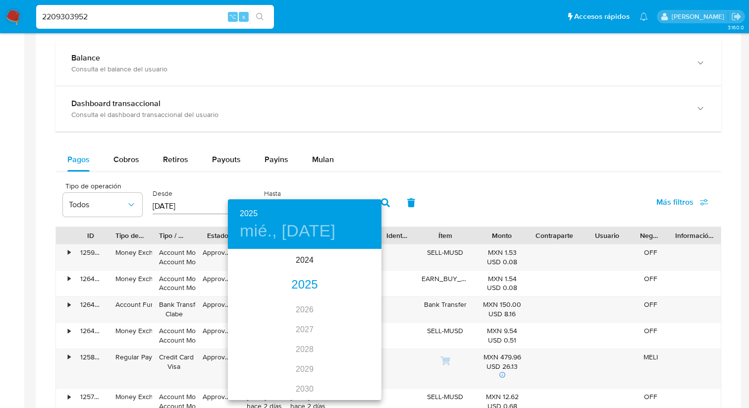
click at [299, 285] on div "2025" at bounding box center [305, 285] width 154 height 20
click at [357, 343] on div "sep." at bounding box center [356, 343] width 51 height 37
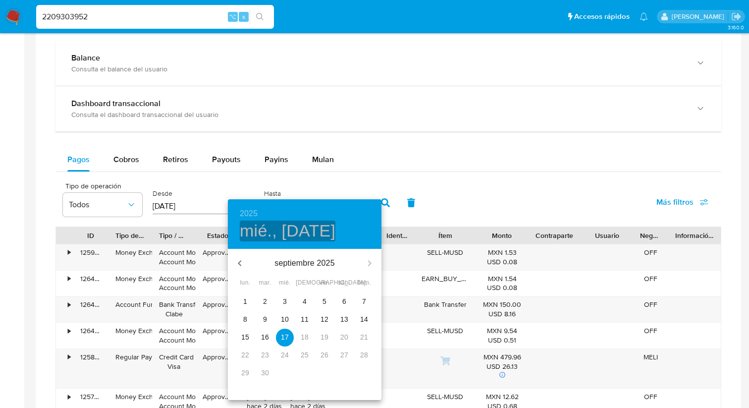
click at [262, 222] on h4 "mié., [DATE]" at bounding box center [288, 231] width 96 height 21
click at [255, 209] on h6 "2025" at bounding box center [249, 214] width 18 height 14
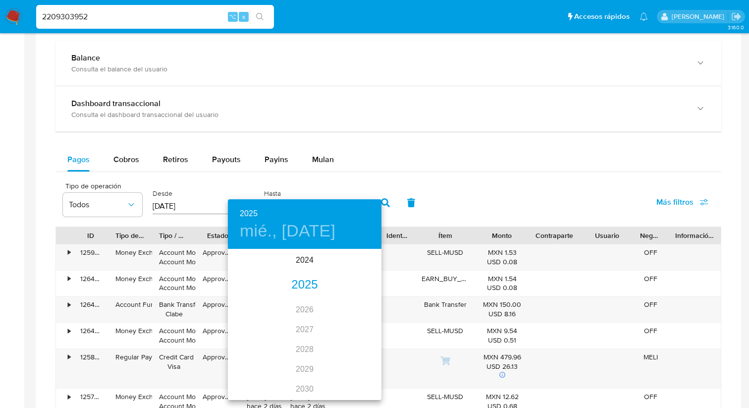
click at [300, 279] on div "2025" at bounding box center [305, 285] width 154 height 20
click at [255, 343] on div "[DATE]." at bounding box center [253, 343] width 51 height 37
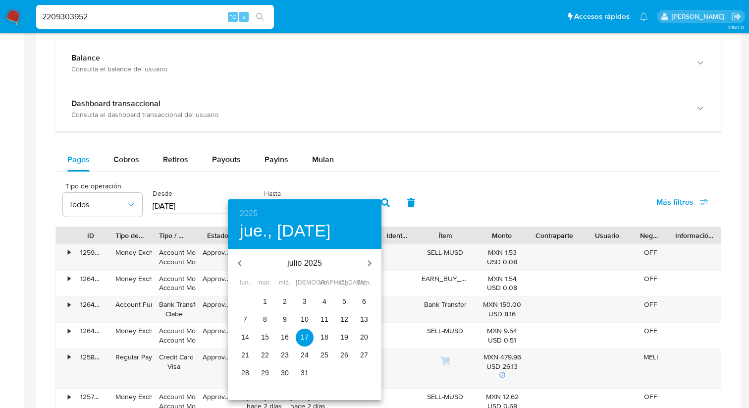
click at [284, 305] on p "2" at bounding box center [285, 301] width 4 height 10
type input "[DATE]"
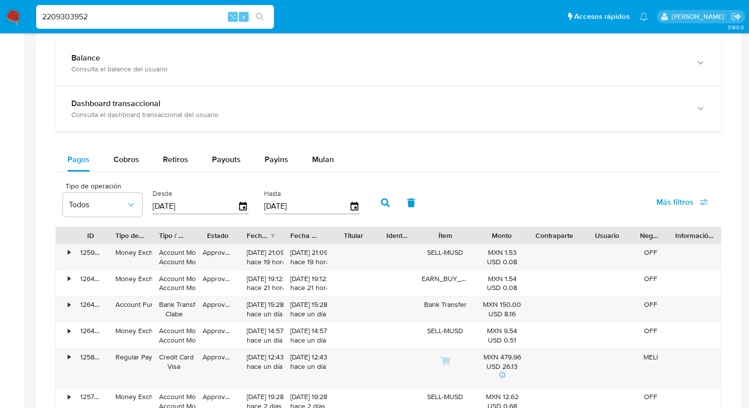
click at [390, 208] on button "button" at bounding box center [386, 203] width 26 height 24
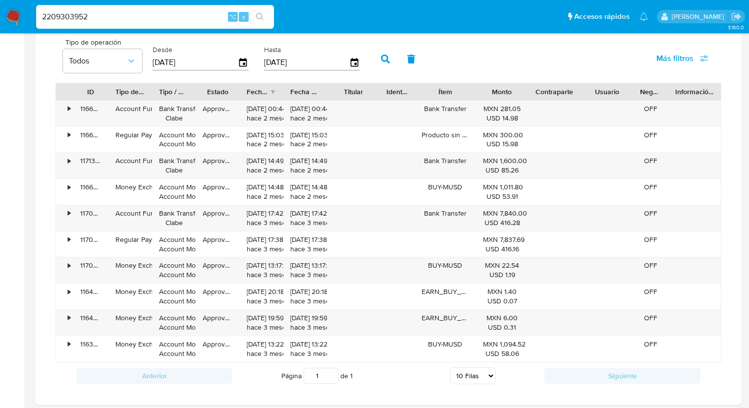
scroll to position [661, 0]
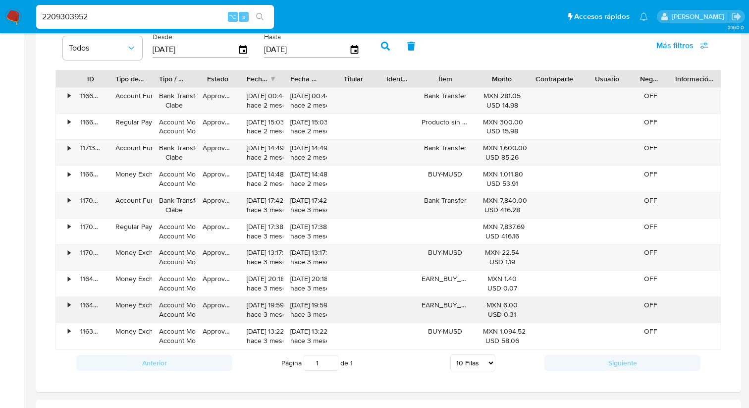
click at [63, 304] on div "•" at bounding box center [64, 310] width 17 height 26
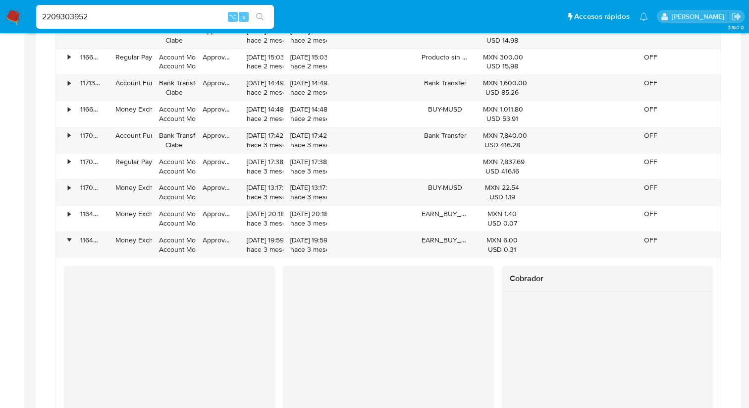
scroll to position [724, 0]
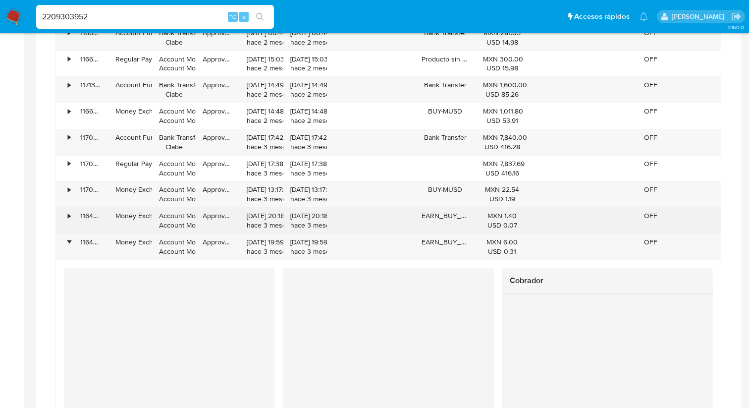
click at [72, 220] on div "•" at bounding box center [64, 221] width 17 height 26
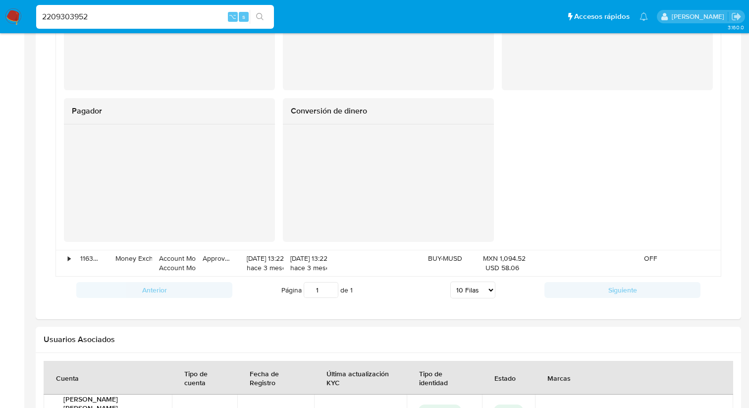
scroll to position [1403, 0]
